Goal: Task Accomplishment & Management: Manage account settings

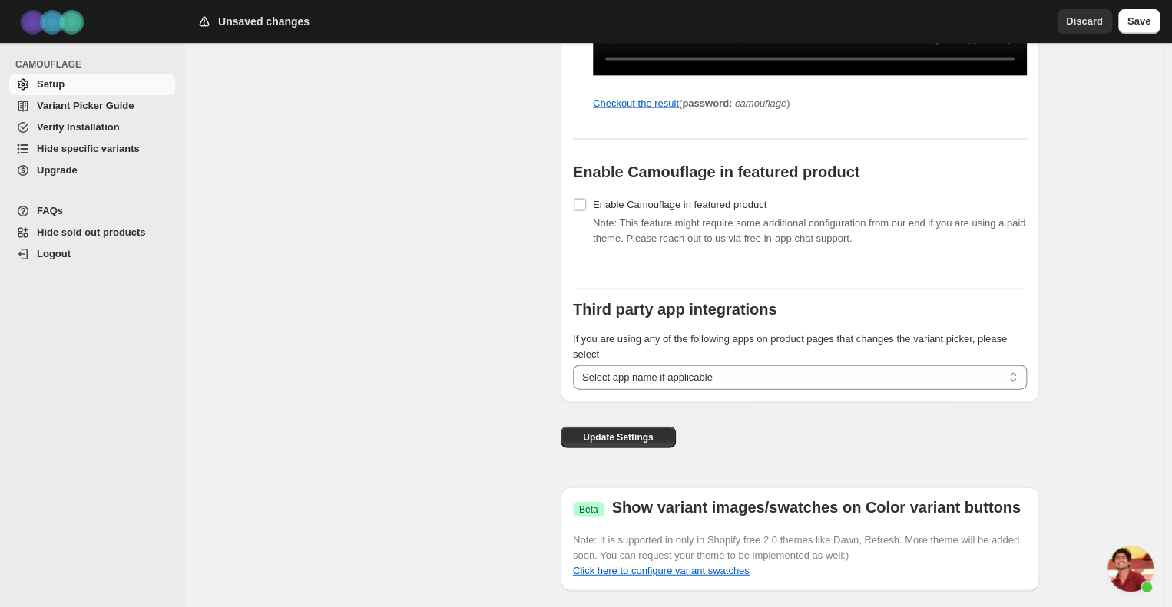
scroll to position [1649, 0]
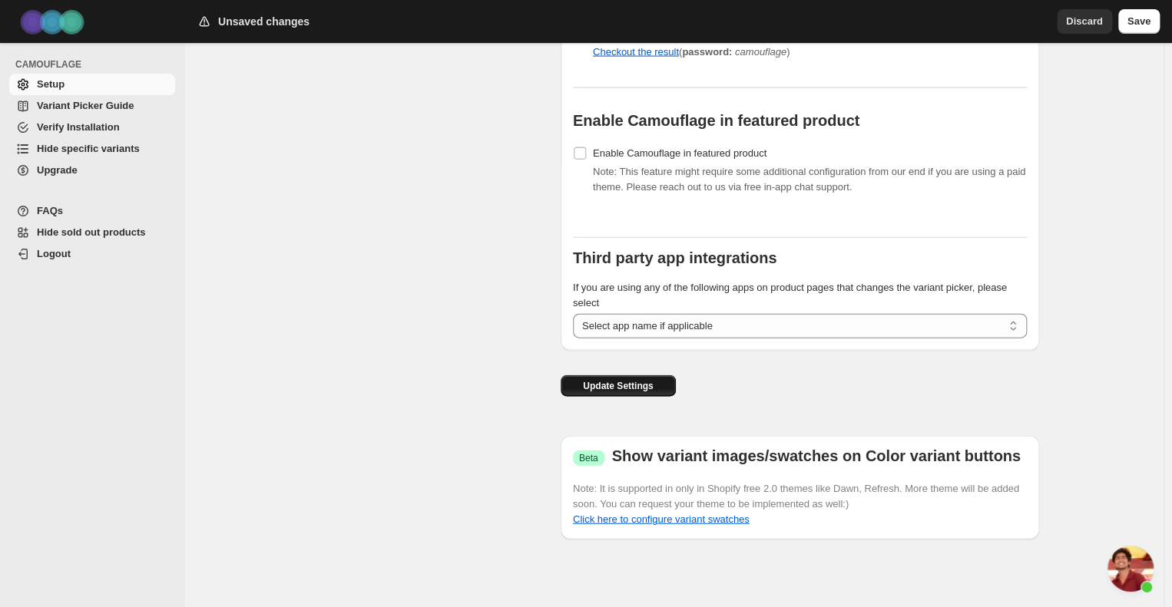
click at [634, 389] on span "Update Settings" at bounding box center [618, 386] width 70 height 12
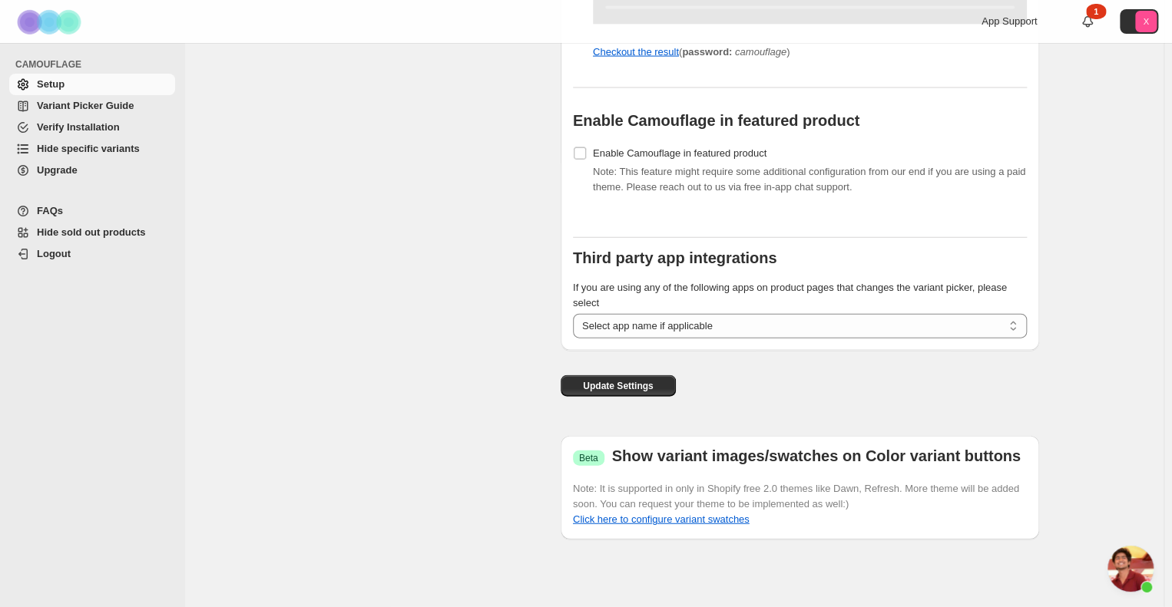
click at [64, 84] on span "Setup" at bounding box center [104, 84] width 135 height 15
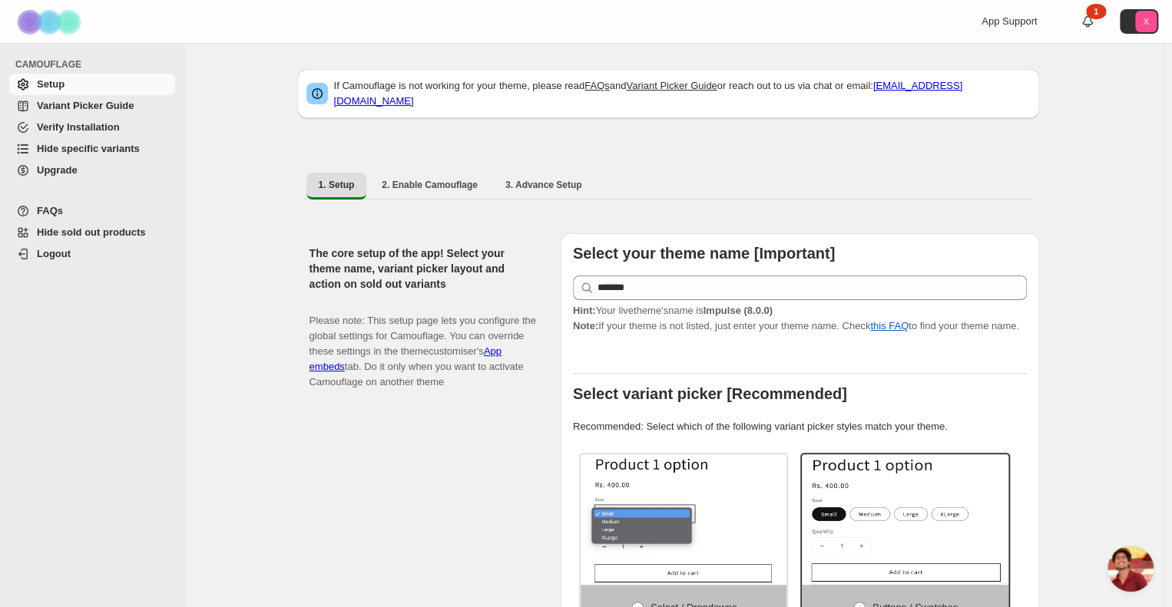
click at [52, 19] on img at bounding box center [50, 22] width 77 height 42
